Goal: Use online tool/utility: Utilize a website feature to perform a specific function

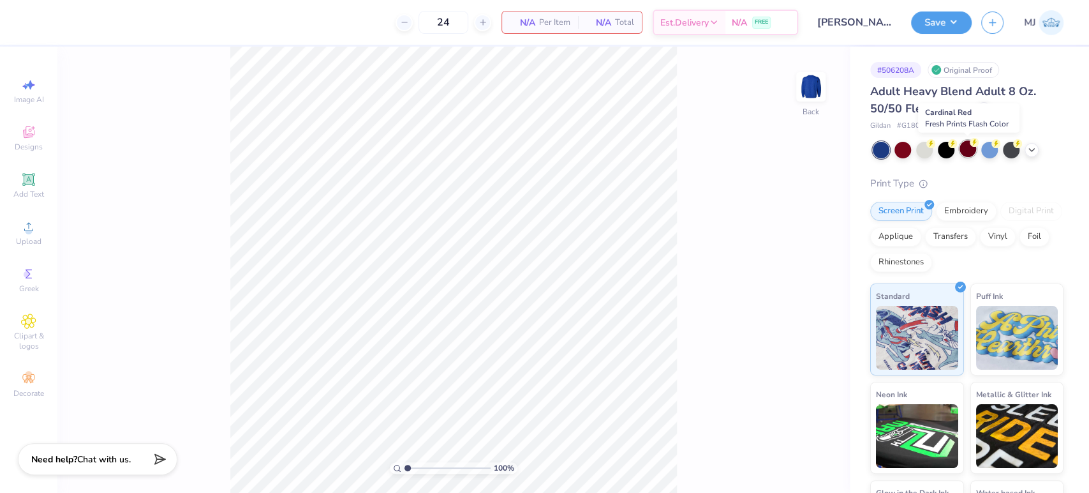
click at [965, 148] on div at bounding box center [968, 148] width 17 height 17
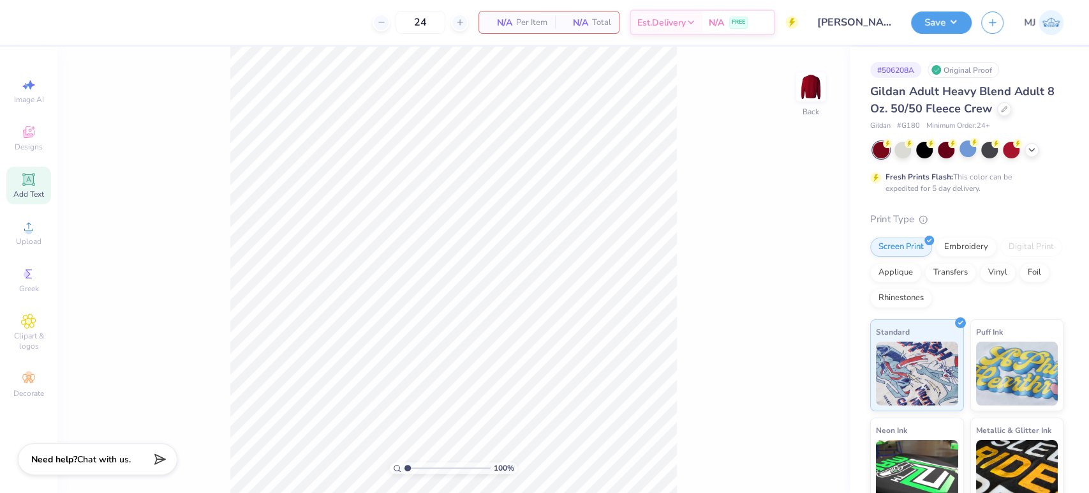
click at [29, 185] on icon at bounding box center [28, 179] width 12 height 12
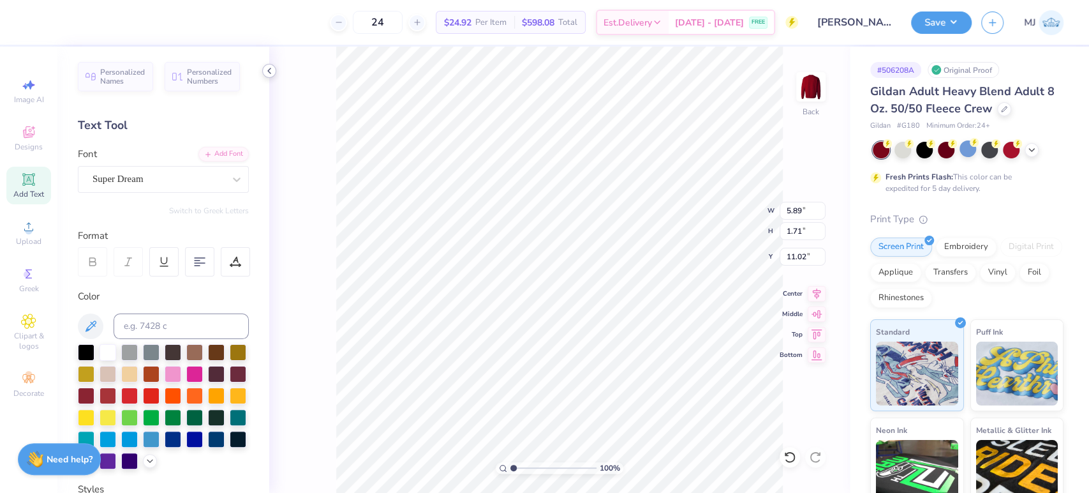
click at [262, 70] on div at bounding box center [269, 71] width 14 height 14
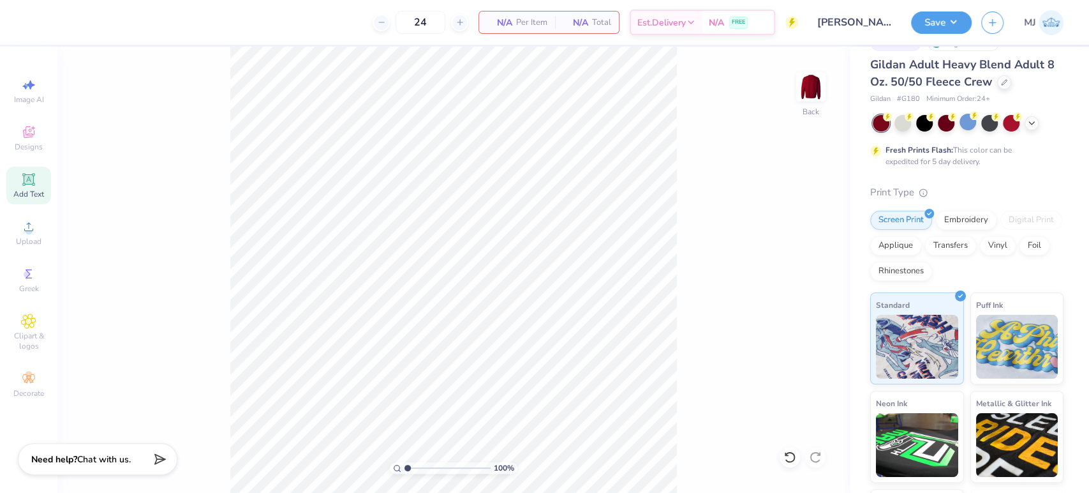
scroll to position [71, 0]
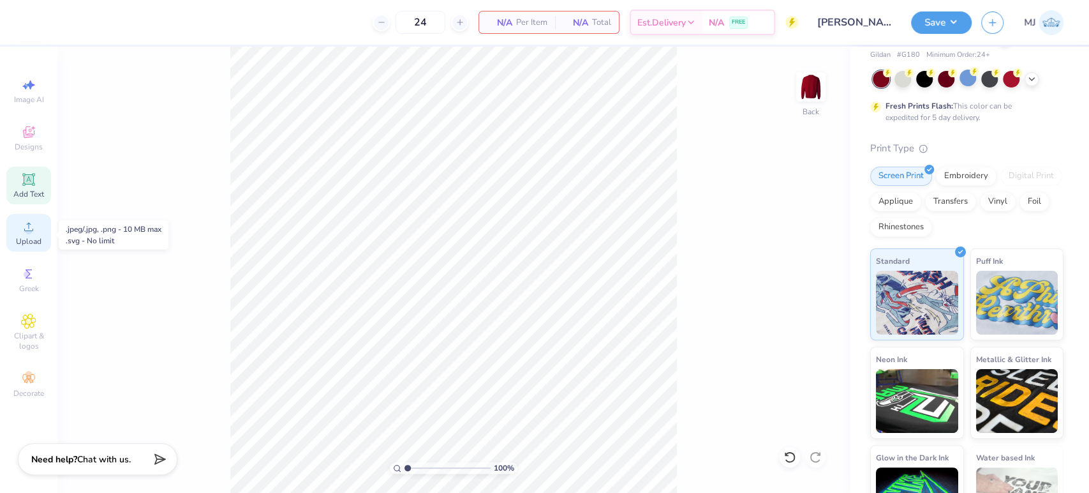
click at [26, 232] on icon at bounding box center [28, 226] width 15 height 15
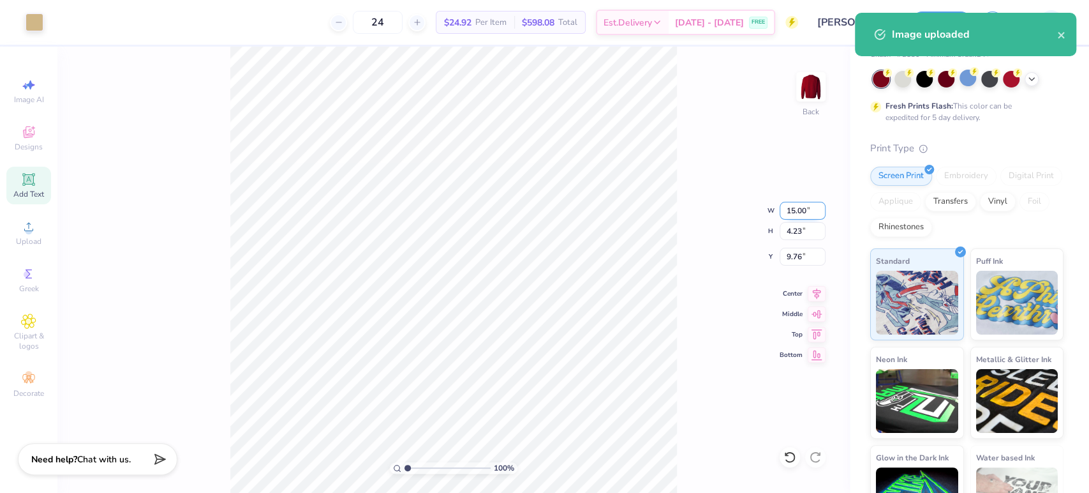
click at [795, 214] on input "15.00" at bounding box center [803, 211] width 46 height 18
click at [800, 260] on input "9.76" at bounding box center [803, 257] width 46 height 18
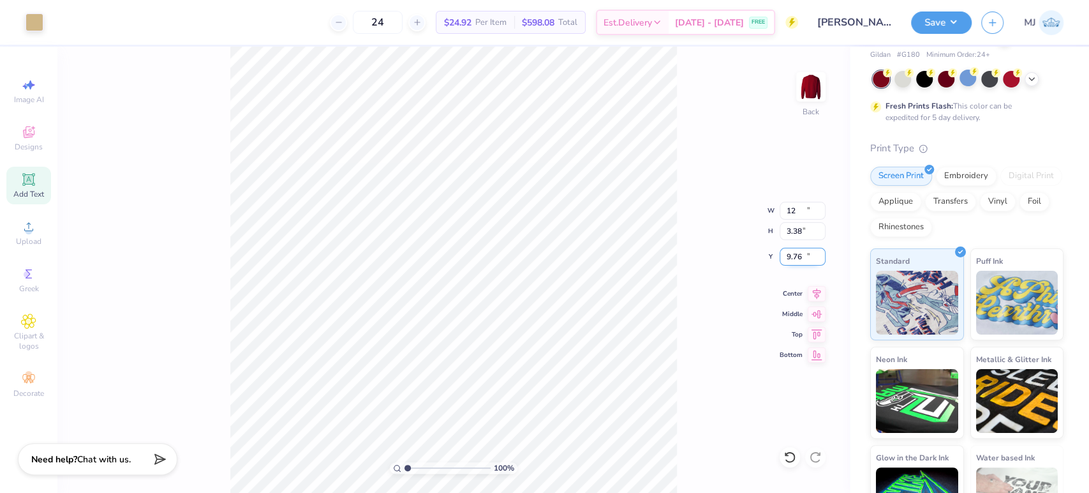
type input "12.00"
type input "3.38"
click at [800, 260] on input "10.18" at bounding box center [803, 257] width 46 height 18
click at [817, 294] on icon at bounding box center [817, 291] width 18 height 15
type input "3.00"
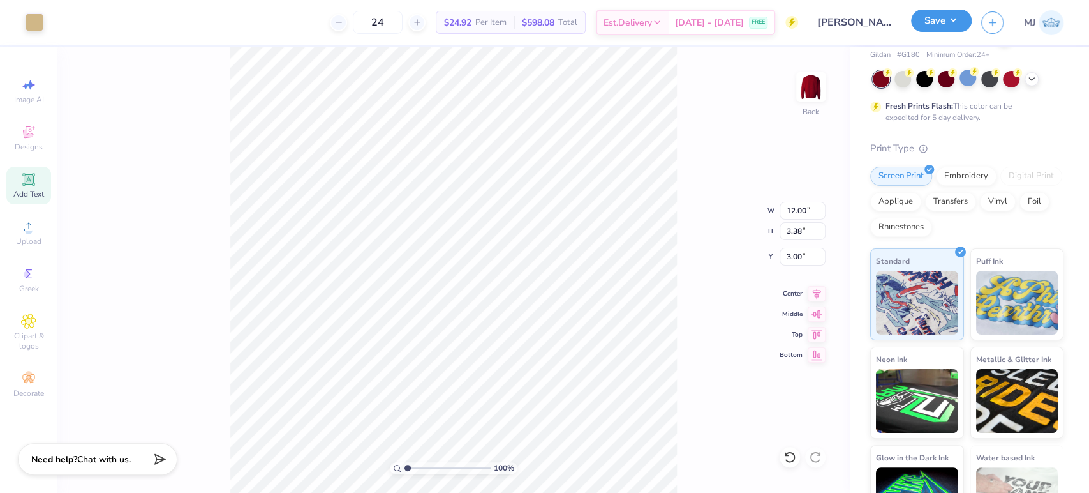
click at [958, 24] on button "Save" at bounding box center [941, 21] width 61 height 22
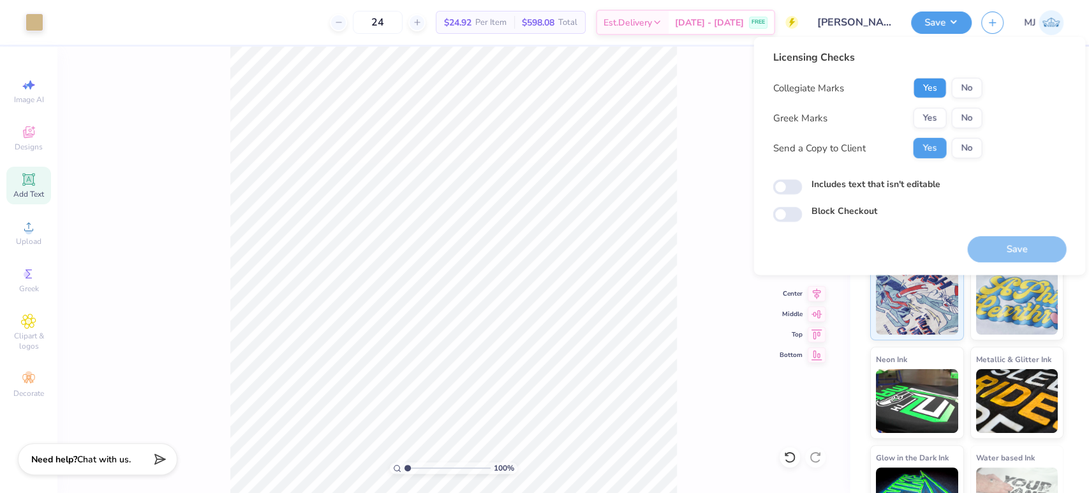
click at [924, 86] on button "Yes" at bounding box center [929, 88] width 33 height 20
click at [973, 120] on button "No" at bounding box center [967, 118] width 31 height 20
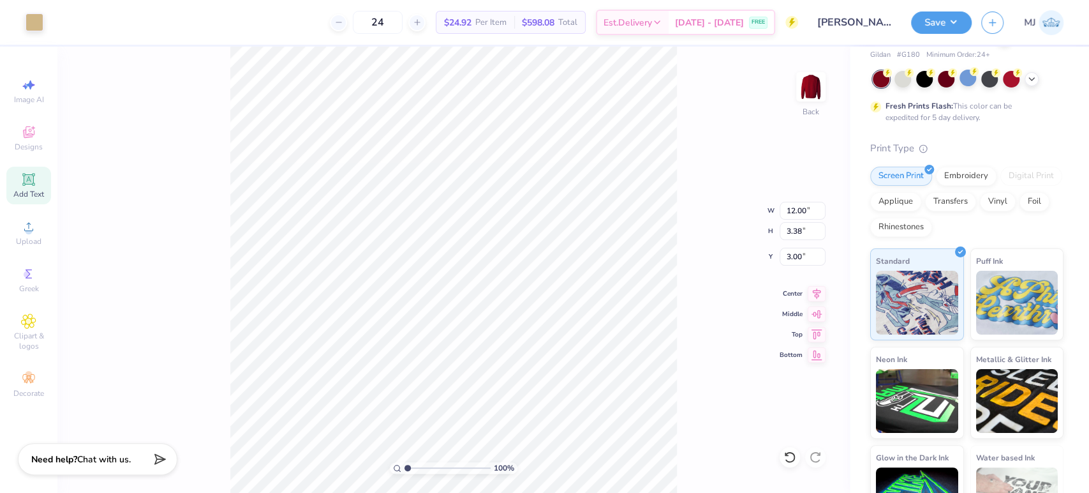
drag, startPoint x: 817, startPoint y: 289, endPoint x: 754, endPoint y: 267, distance: 67.0
click at [816, 290] on icon at bounding box center [817, 293] width 18 height 15
click at [705, 225] on div "100 % Back W 12.00 12.00 " H 3.38 3.38 " Y 3.00 3.00 " Center Middle Top Bottom" at bounding box center [453, 270] width 793 height 446
click at [955, 22] on button "Save" at bounding box center [941, 21] width 61 height 22
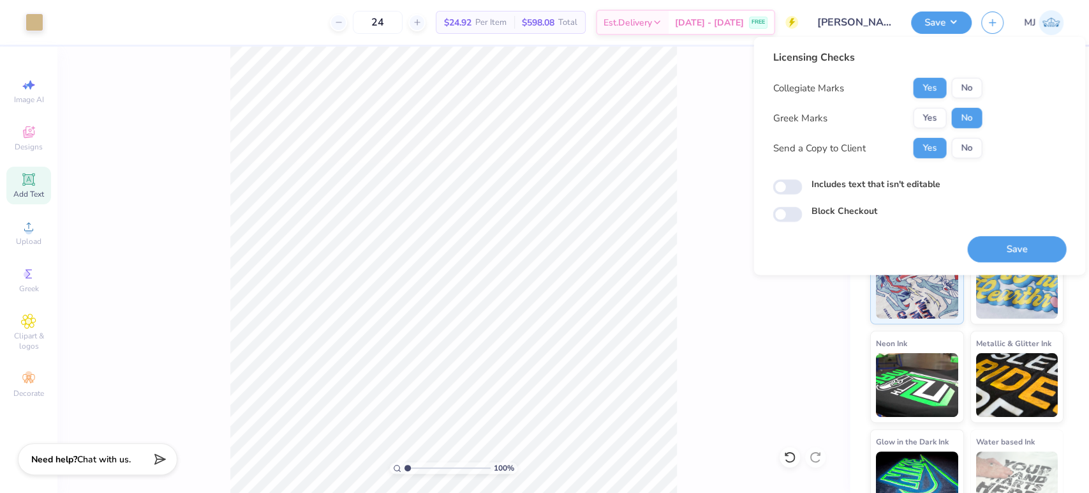
scroll to position [114, 0]
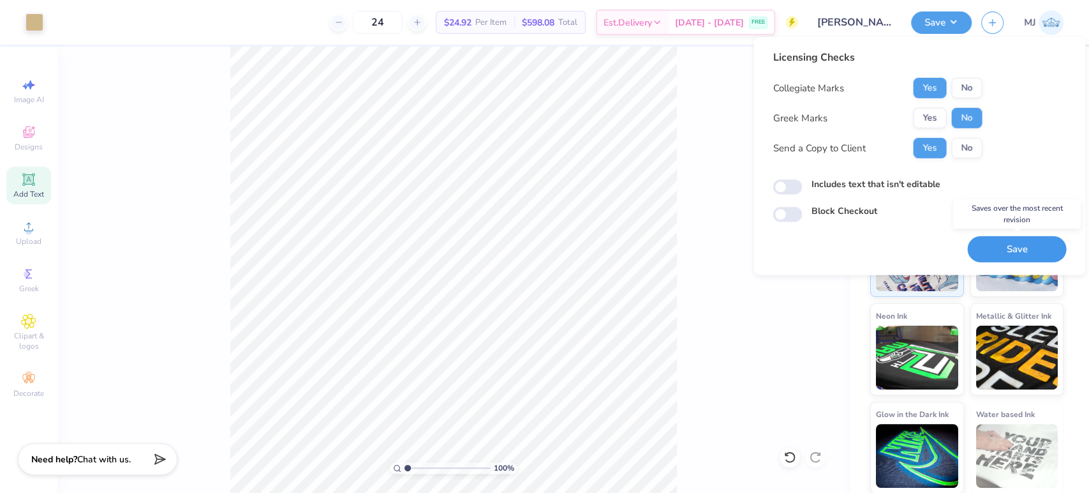
click at [1003, 241] on button "Save" at bounding box center [1017, 249] width 99 height 26
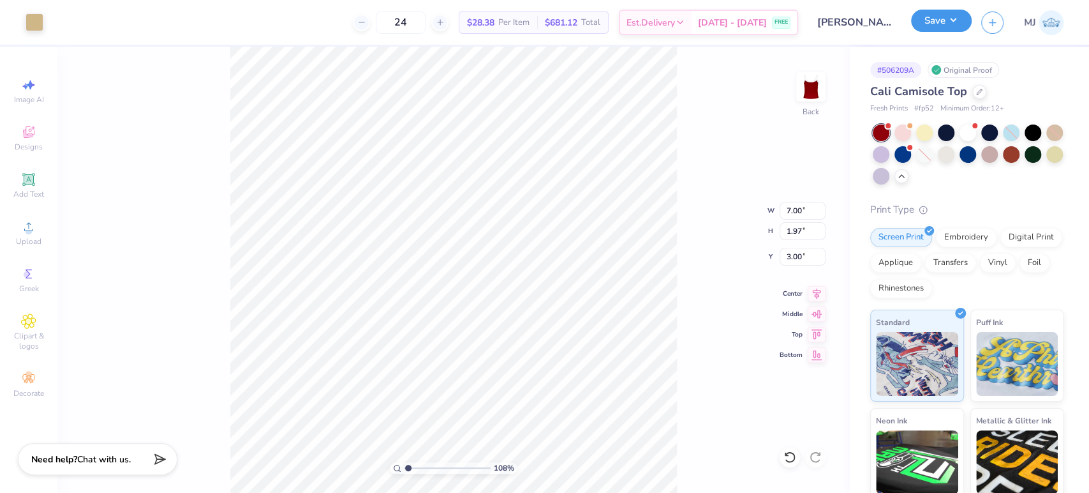
click at [950, 22] on button "Save" at bounding box center [941, 21] width 61 height 22
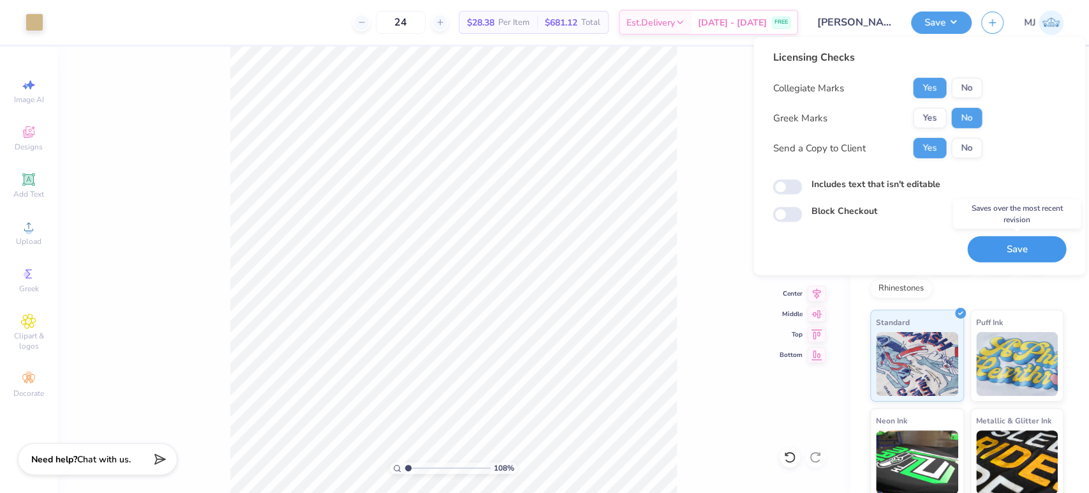
click at [1007, 251] on button "Save" at bounding box center [1017, 249] width 99 height 26
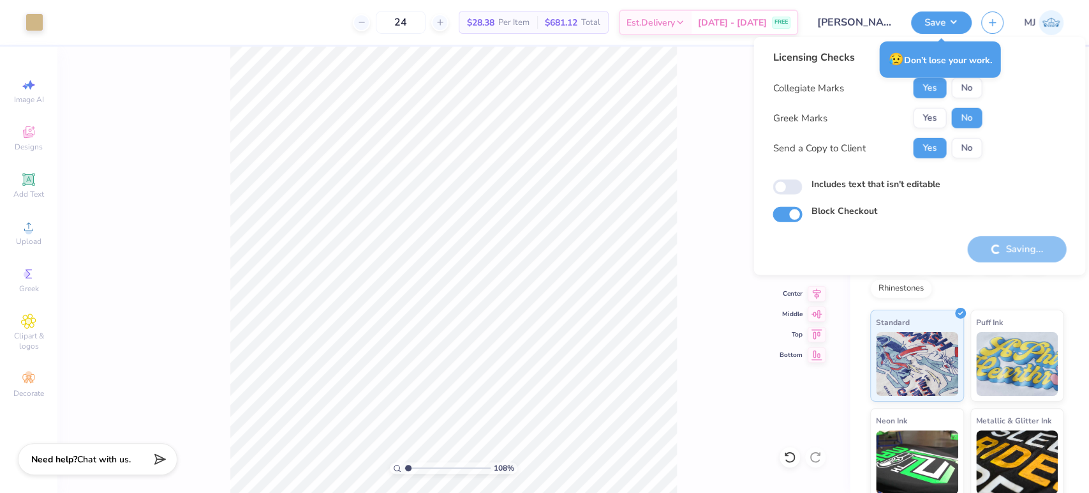
type input "1.08247600932654"
checkbox input "true"
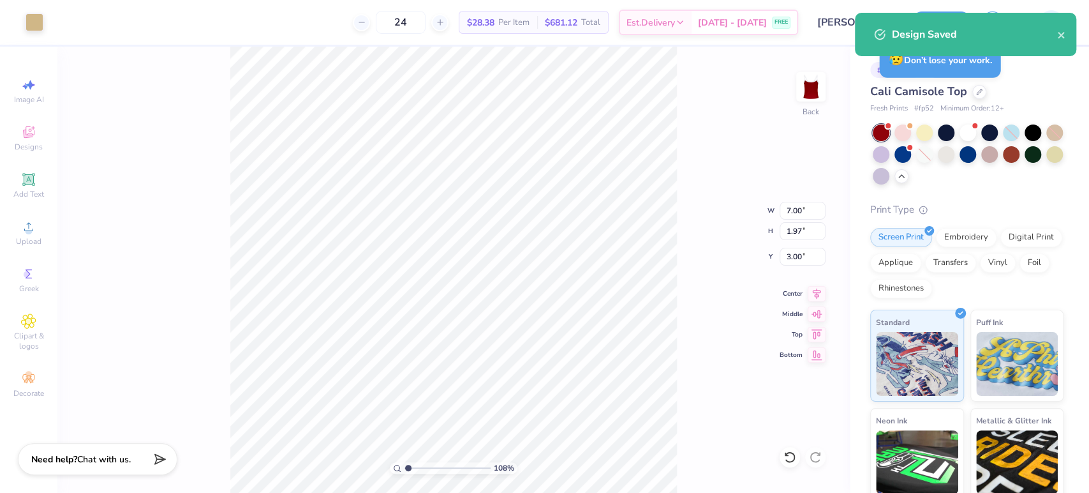
type input "1.08247600932654"
